Goal: Information Seeking & Learning: Learn about a topic

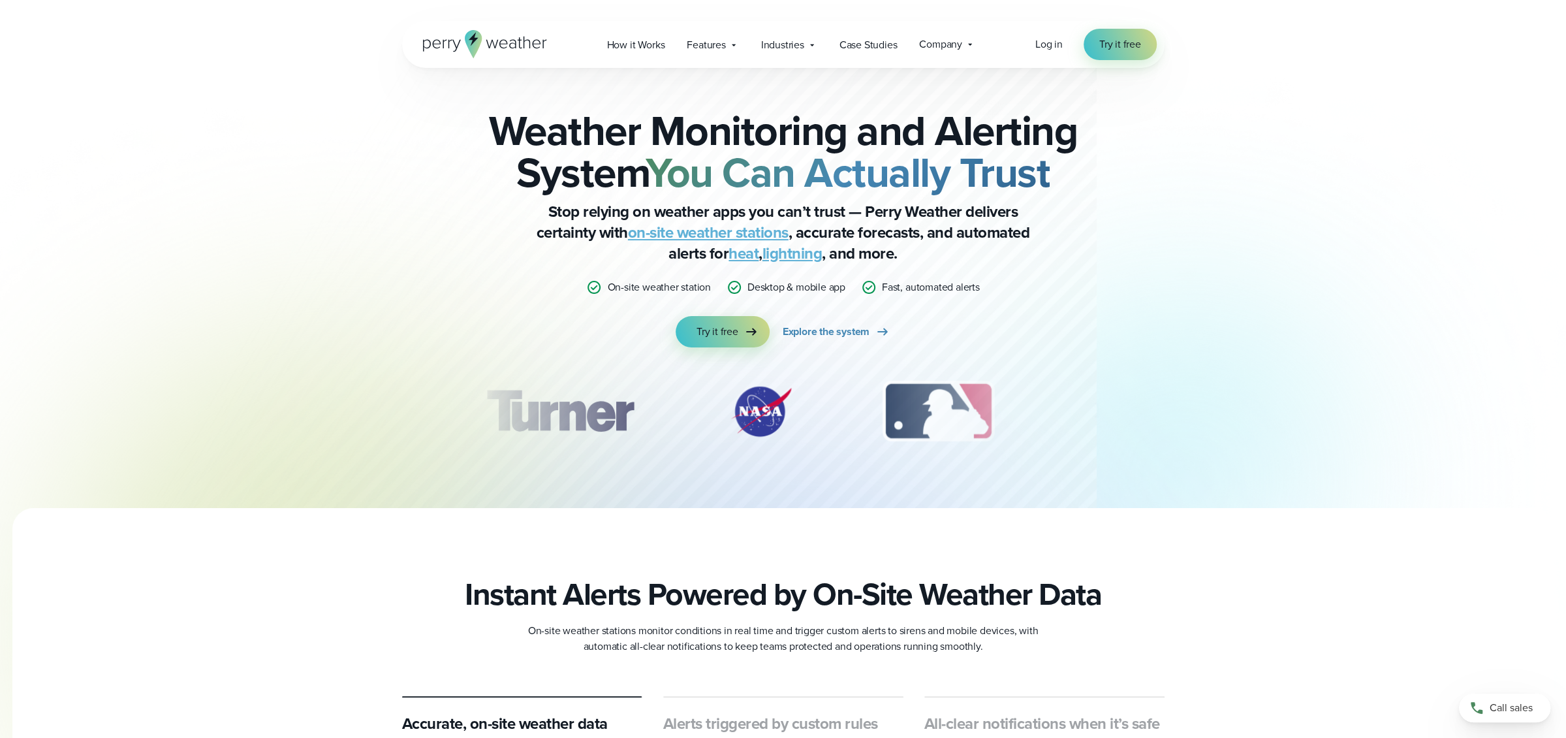
click at [744, 255] on link "heat" at bounding box center [743, 252] width 30 height 23
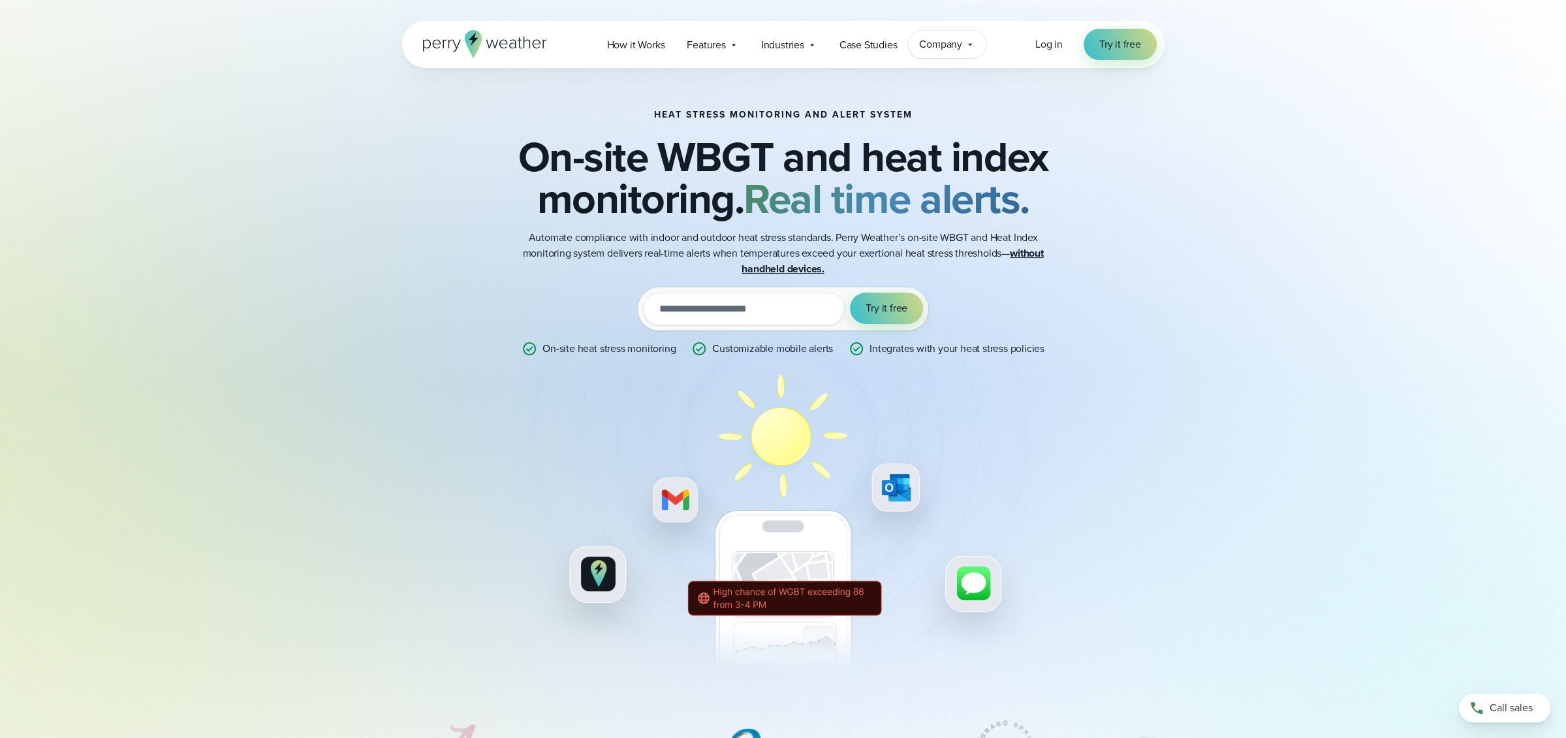
click at [950, 49] on span "Company" at bounding box center [940, 45] width 43 height 16
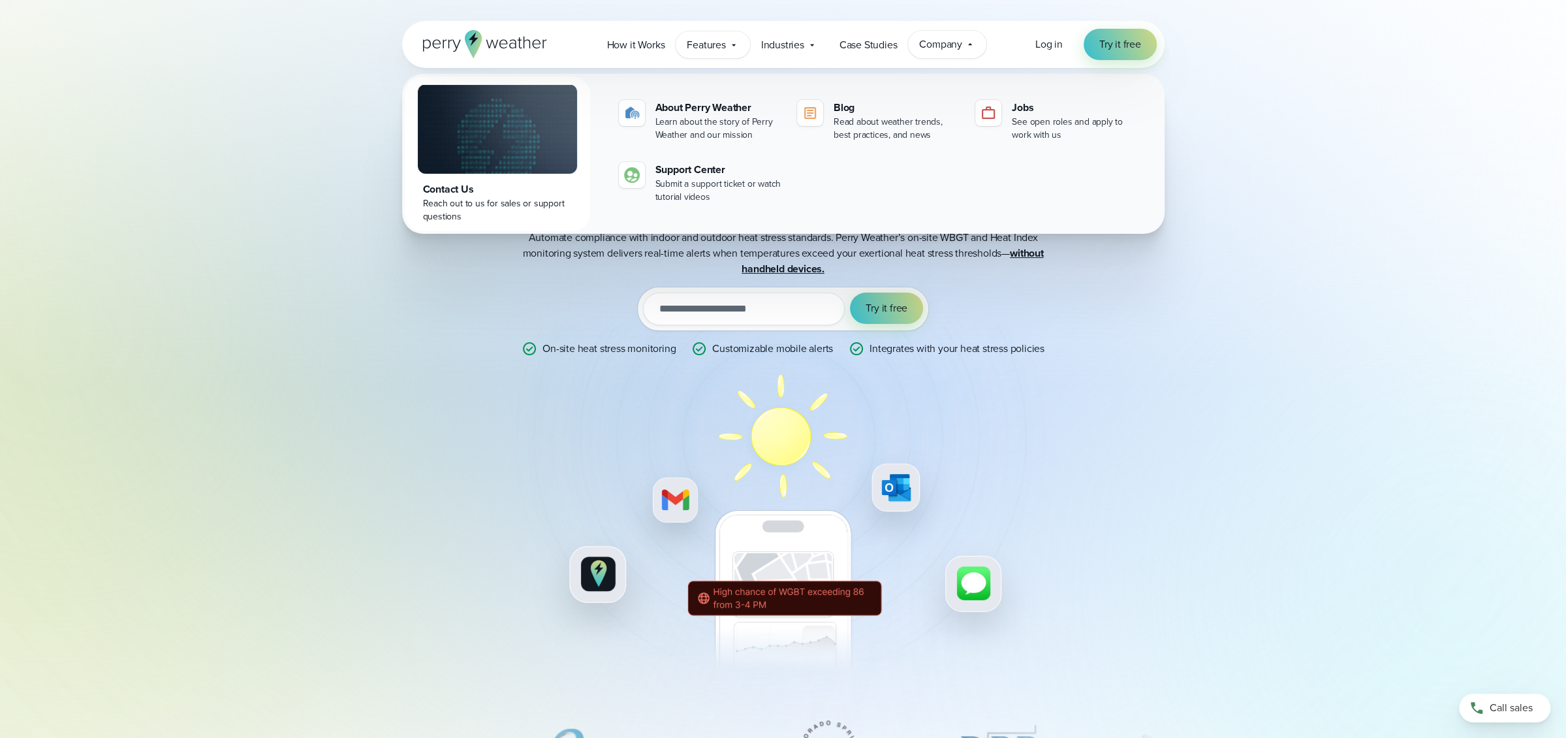
click at [701, 40] on span "Features" at bounding box center [706, 45] width 39 height 16
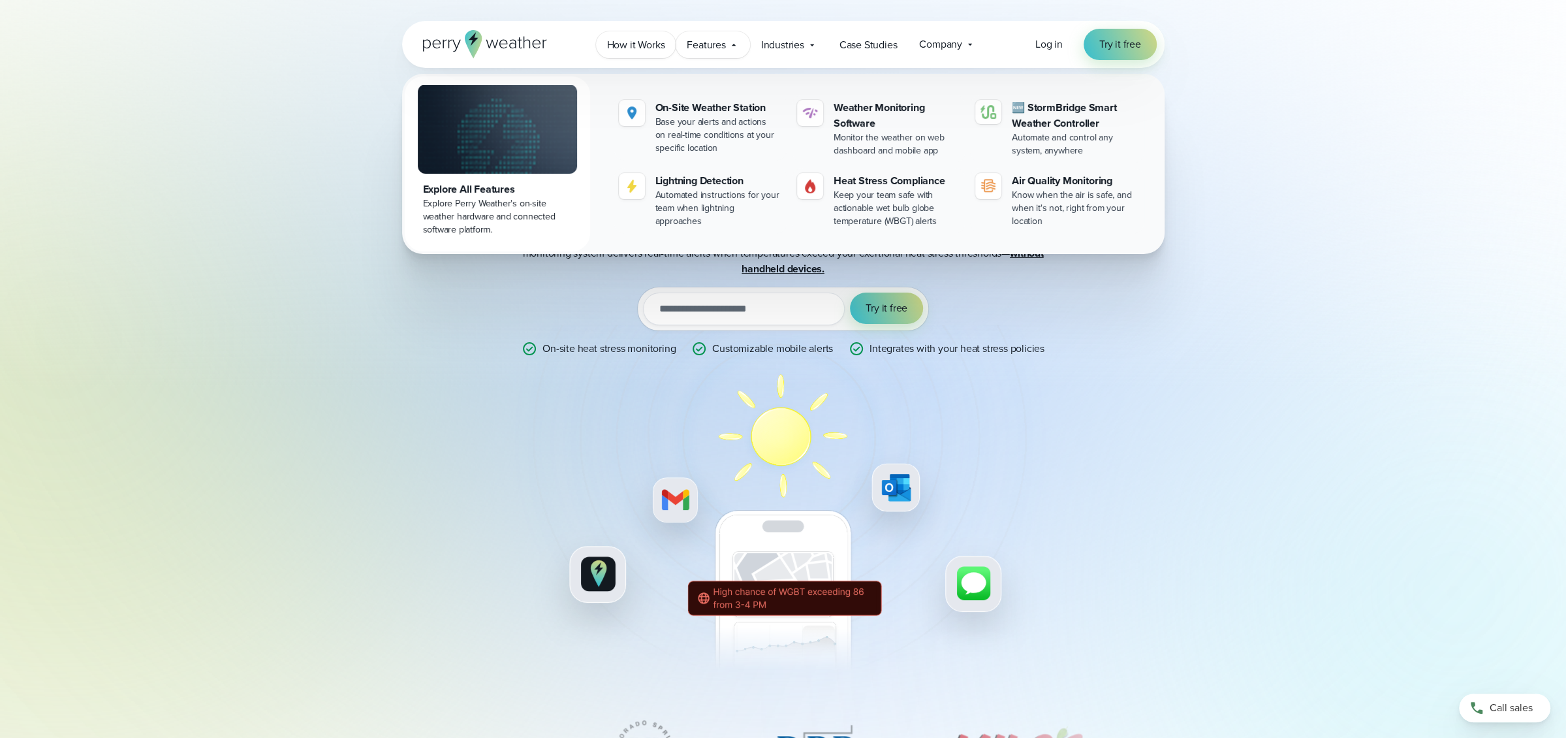
click at [642, 47] on span "How it Works" at bounding box center [636, 45] width 58 height 16
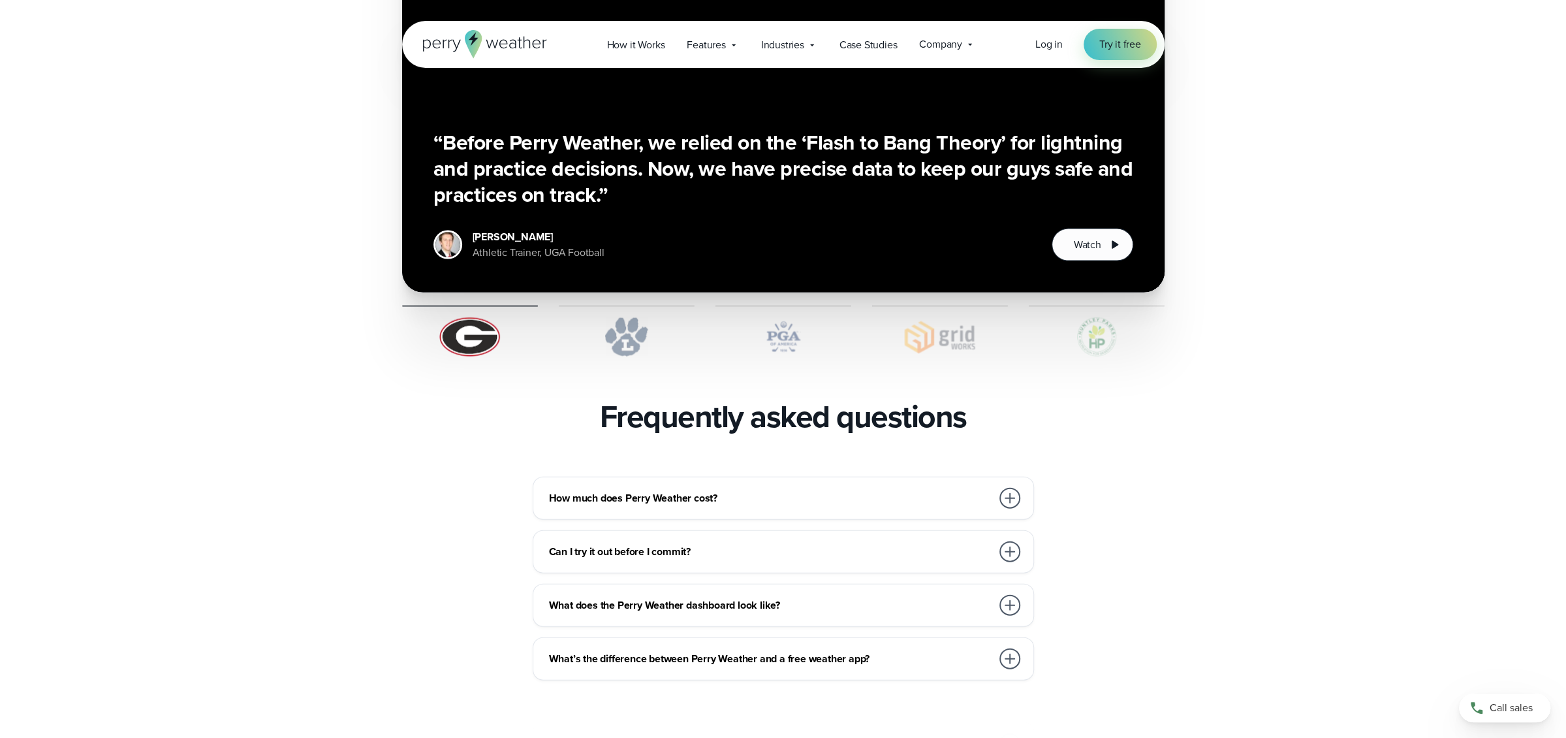
scroll to position [2676, 0]
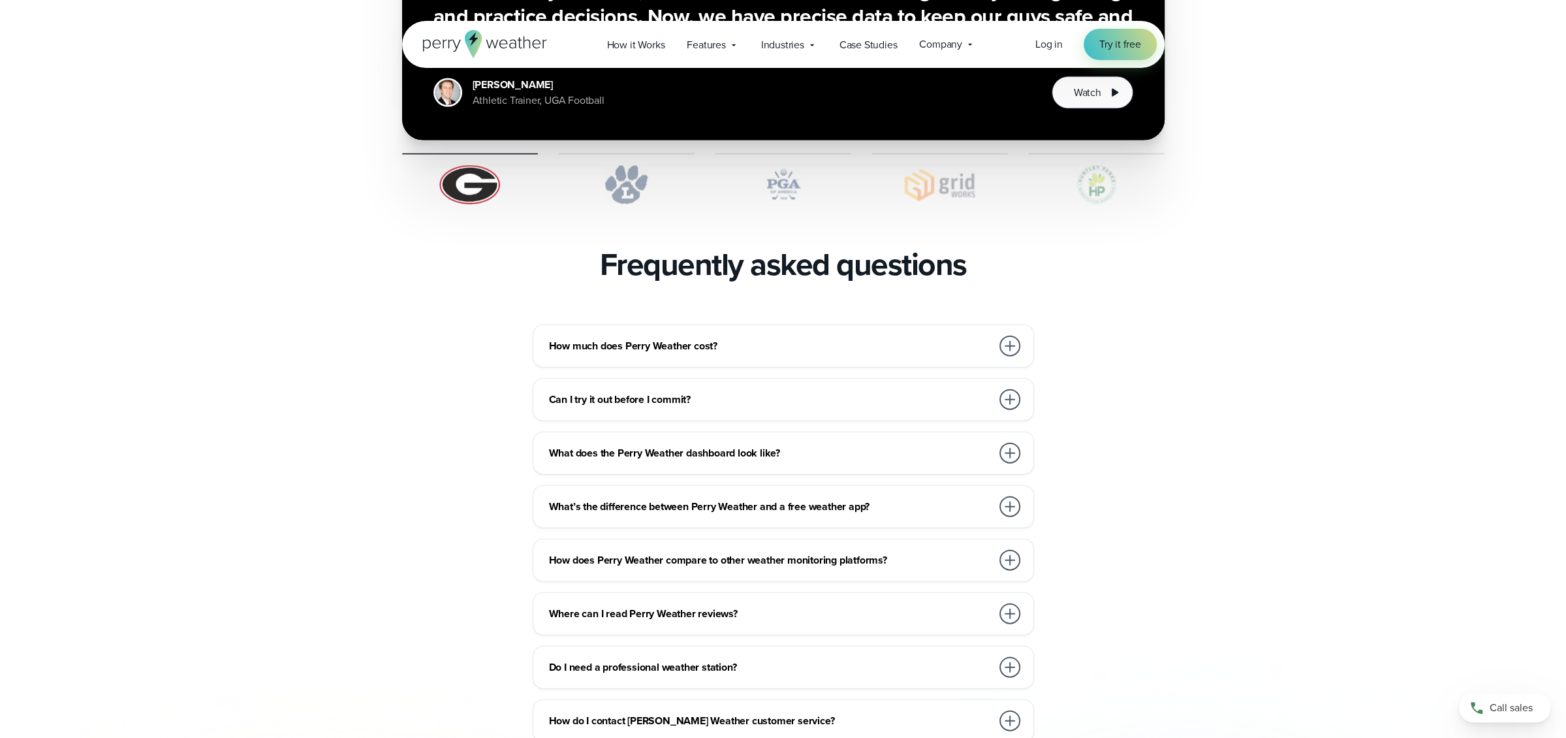
click at [933, 333] on div "How much does Perry Weather cost?" at bounding box center [786, 346] width 474 height 26
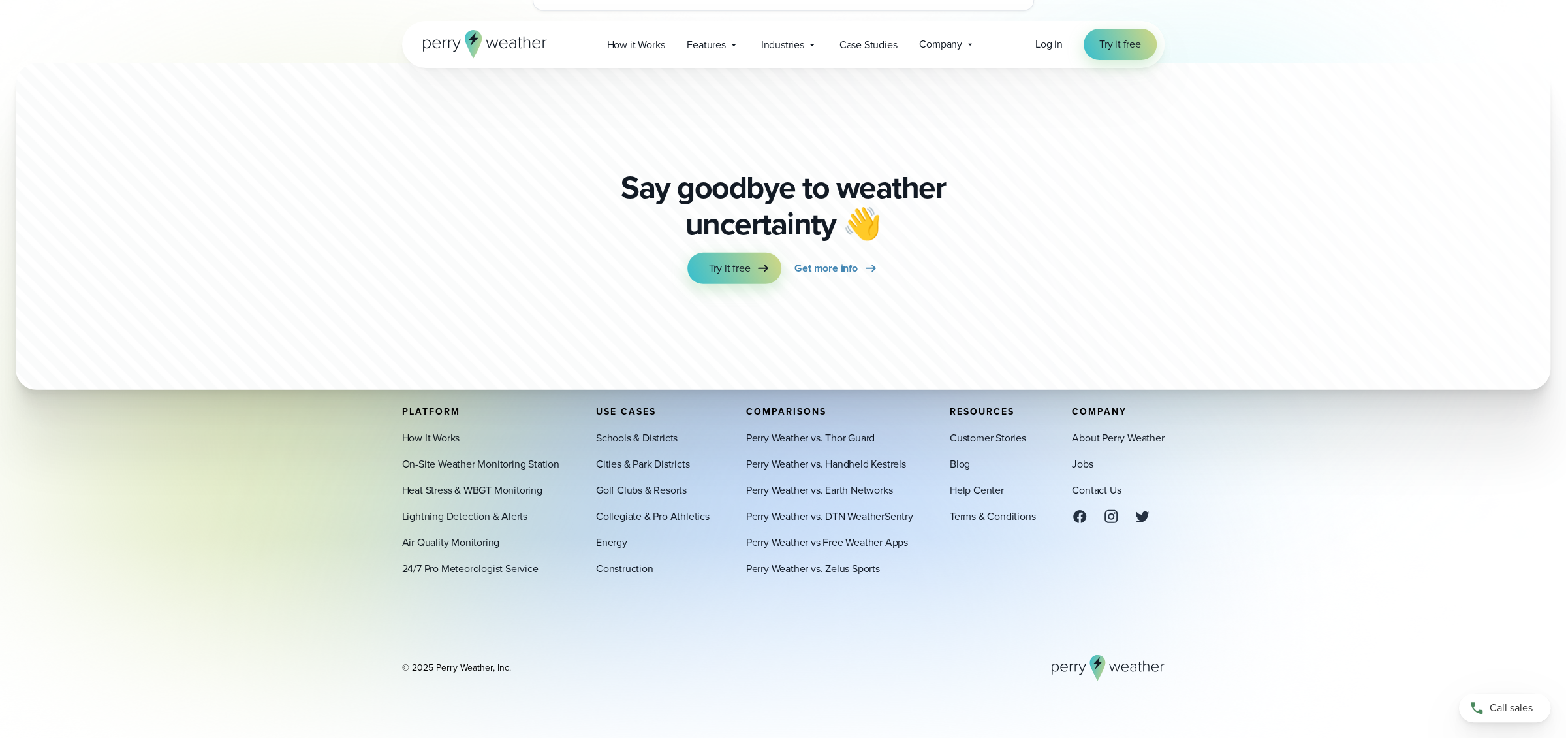
scroll to position [3523, 0]
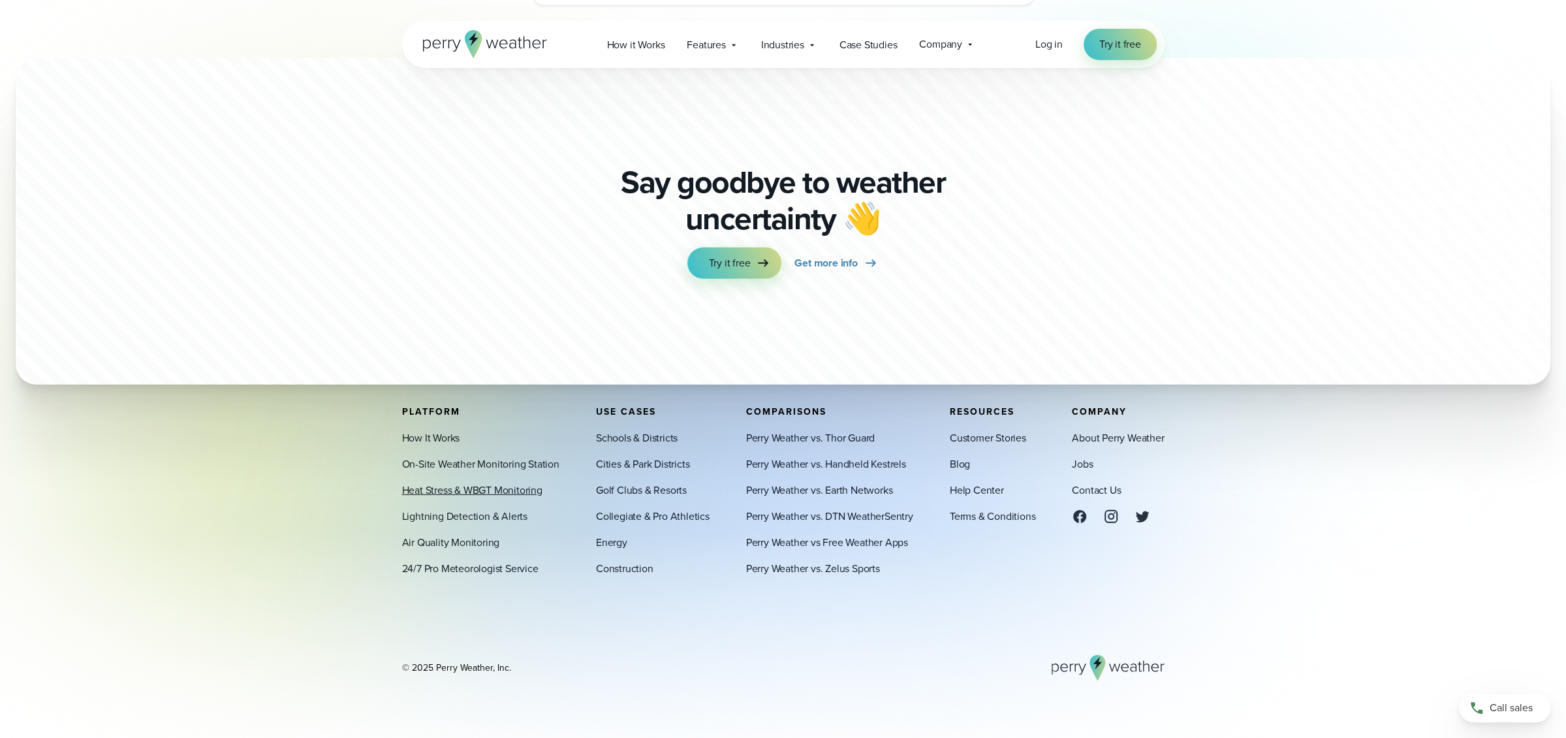
click at [503, 489] on link "Heat Stress & WBGT Monitoring" at bounding box center [472, 490] width 140 height 16
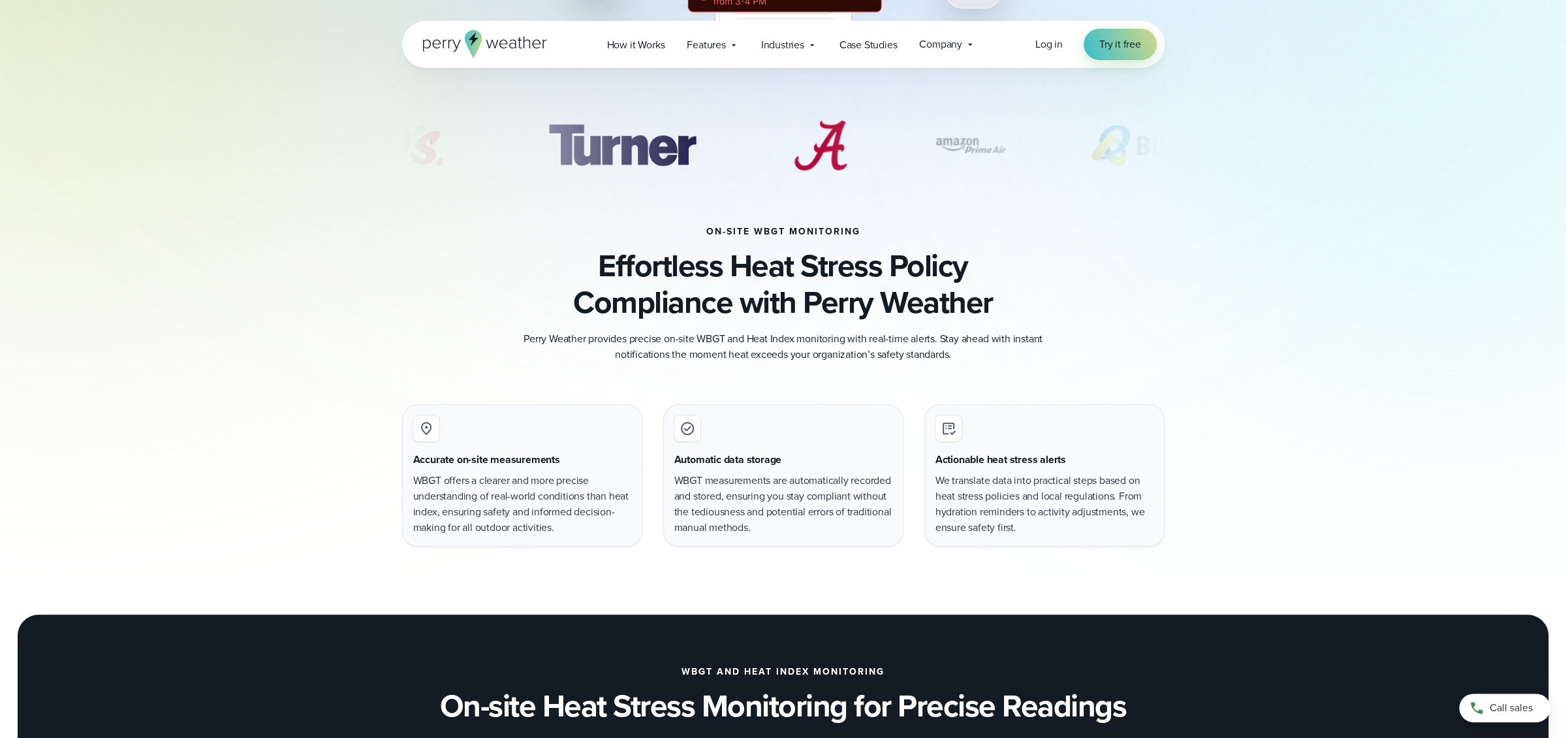
scroll to position [1249, 0]
